Goal: Task Accomplishment & Management: Manage account settings

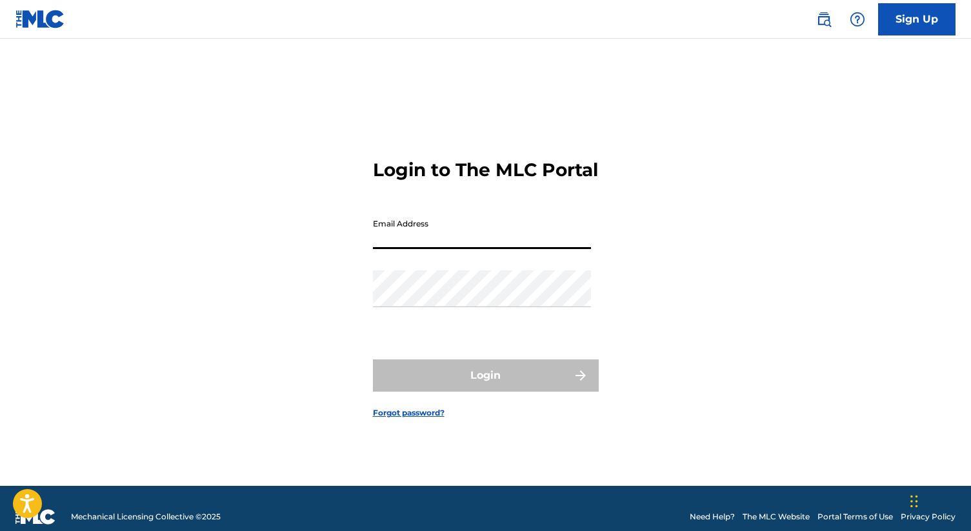
click at [421, 239] on input "Email Address" at bounding box center [482, 230] width 218 height 37
type input "[PERSON_NAME][EMAIL_ADDRESS][DOMAIN_NAME]"
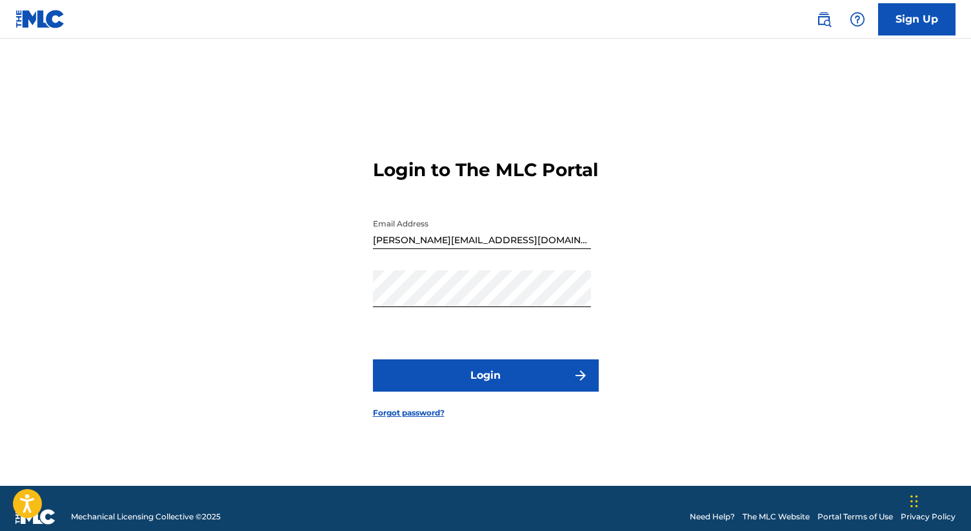
click at [465, 387] on button "Login" at bounding box center [486, 376] width 226 height 32
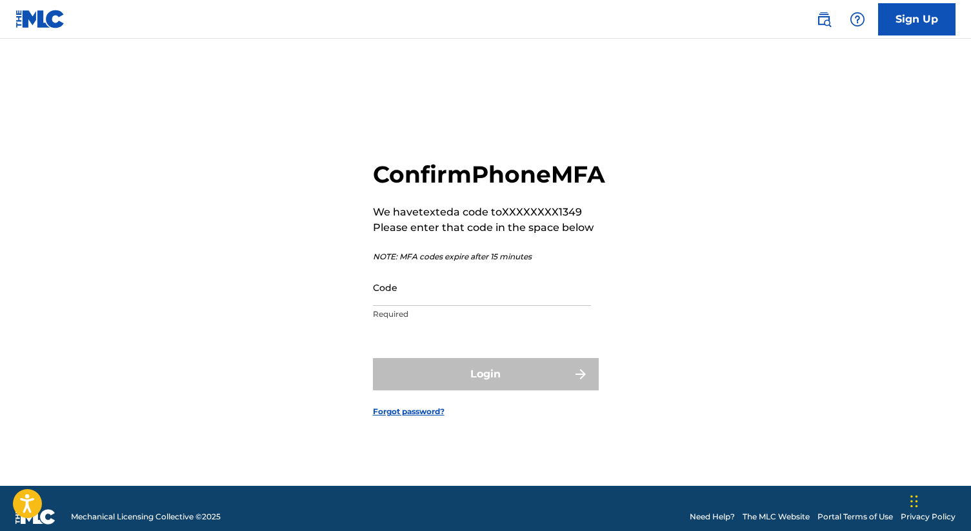
click at [437, 293] on input "Code" at bounding box center [482, 287] width 218 height 37
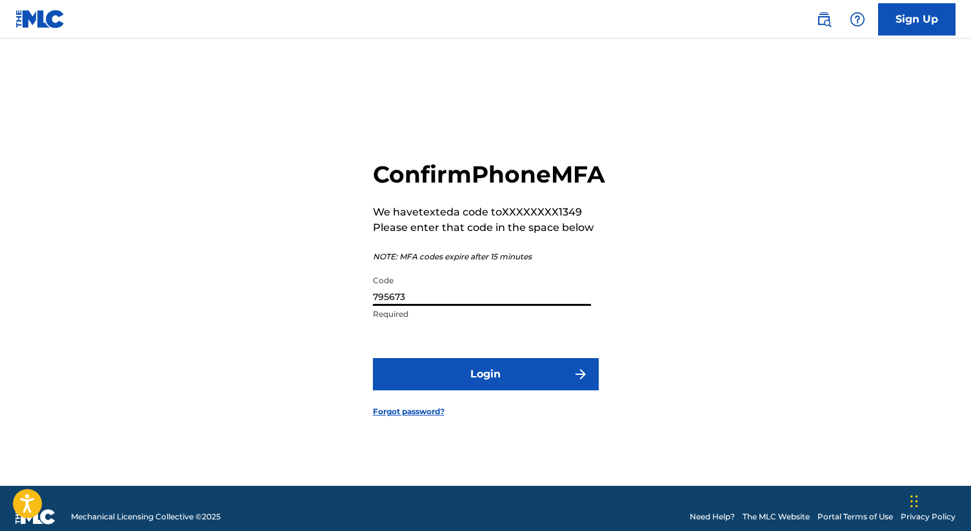
type input "795673"
click at [472, 382] on button "Login" at bounding box center [486, 374] width 226 height 32
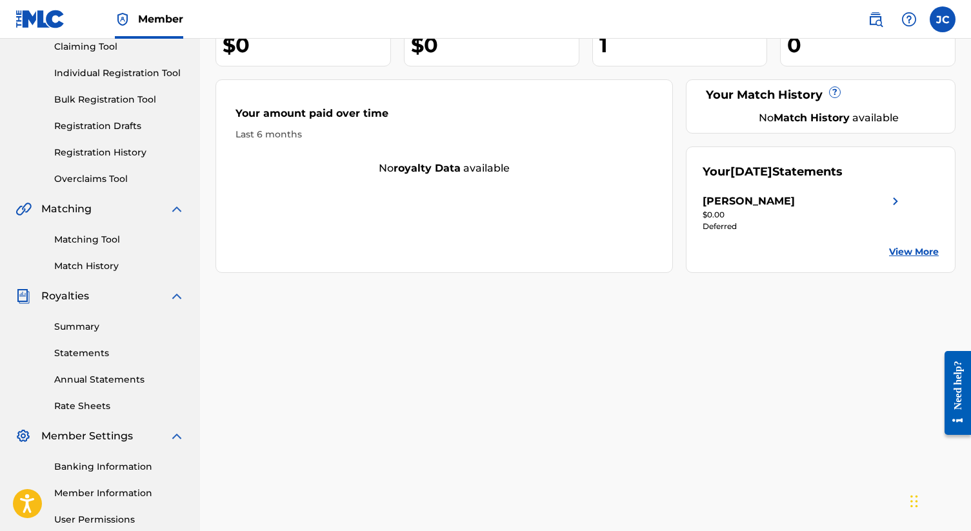
scroll to position [269, 0]
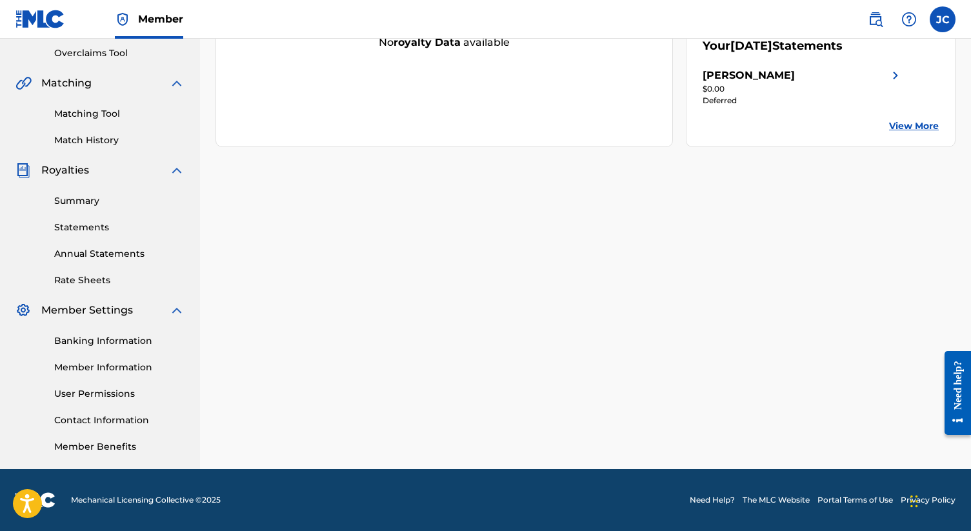
click at [105, 347] on link "Banking Information" at bounding box center [119, 341] width 130 height 14
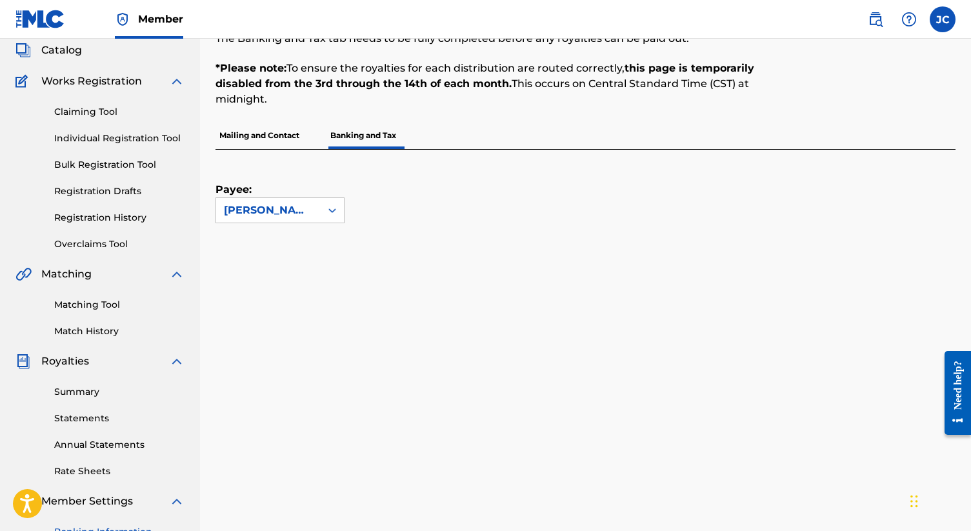
scroll to position [93, 0]
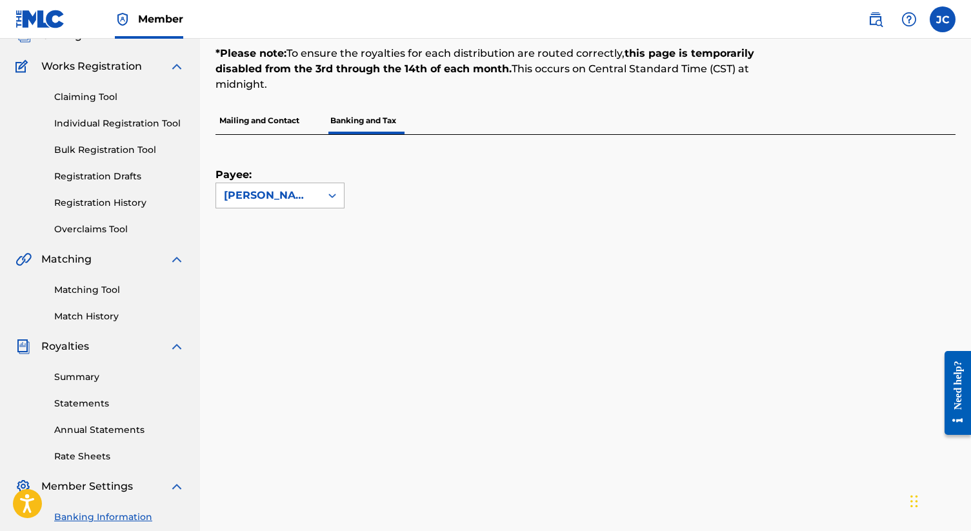
click at [291, 196] on div "[PERSON_NAME]" at bounding box center [268, 195] width 89 height 15
click at [269, 130] on p "Mailing and Contact" at bounding box center [260, 120] width 88 height 27
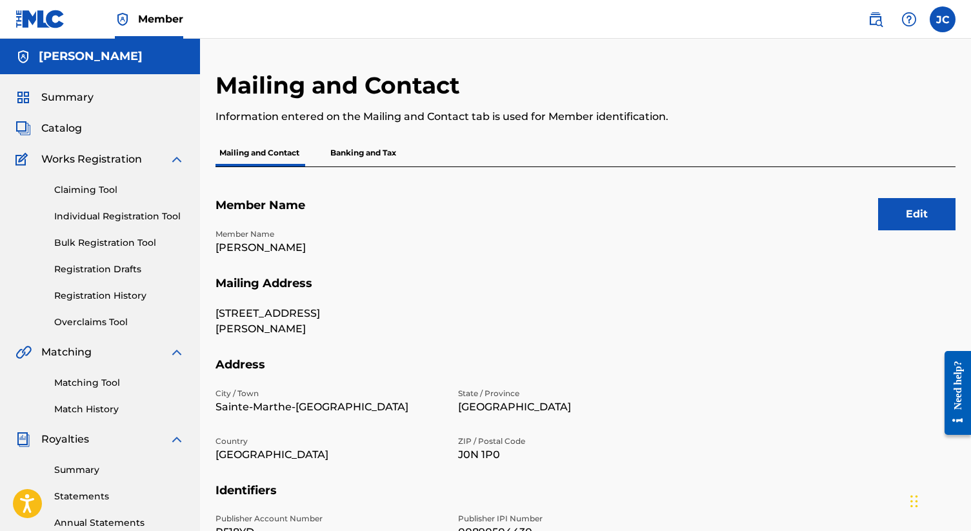
click at [374, 148] on p "Banking and Tax" at bounding box center [364, 152] width 74 height 27
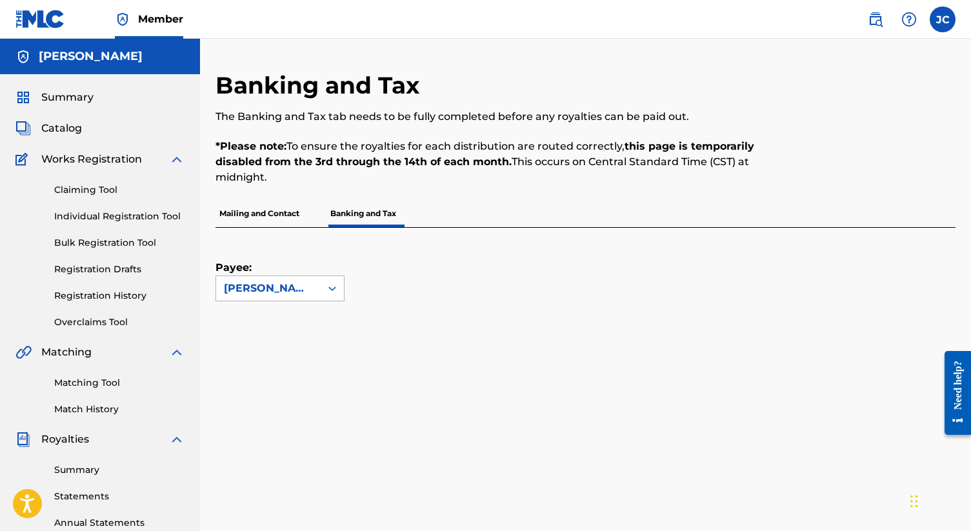
click at [301, 283] on div "[PERSON_NAME]" at bounding box center [268, 288] width 89 height 15
click at [307, 322] on div "[PERSON_NAME]" at bounding box center [280, 317] width 128 height 32
click at [86, 194] on link "Claiming Tool" at bounding box center [119, 190] width 130 height 14
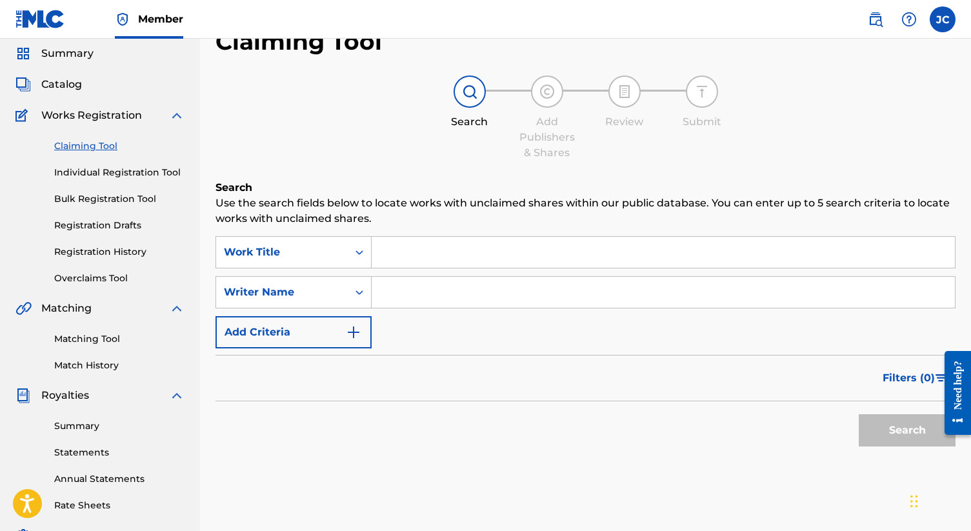
scroll to position [10, 0]
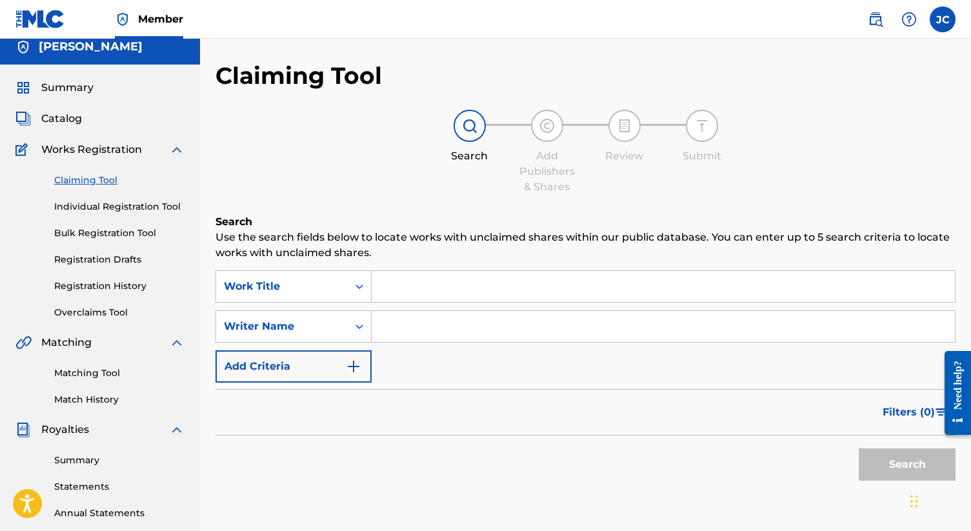
click at [70, 114] on span "Catalog" at bounding box center [61, 118] width 41 height 15
